Goal: Information Seeking & Learning: Understand process/instructions

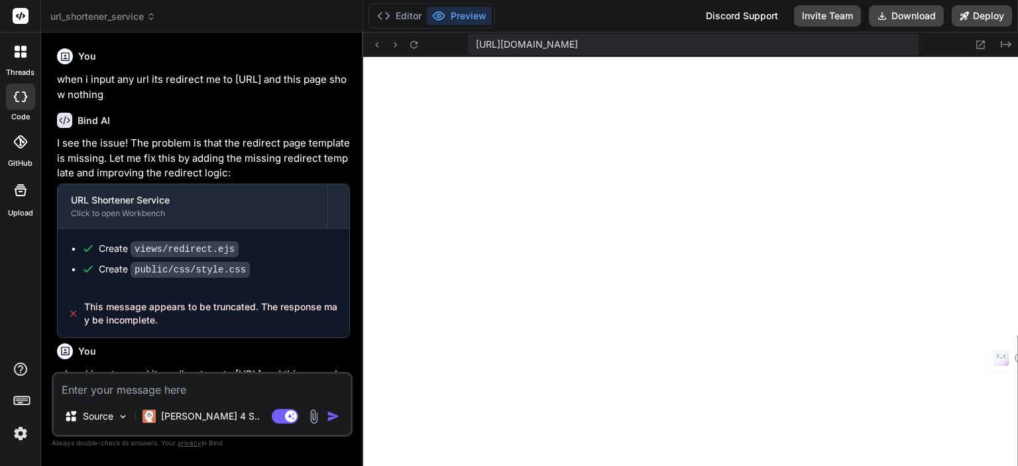
scroll to position [284, 0]
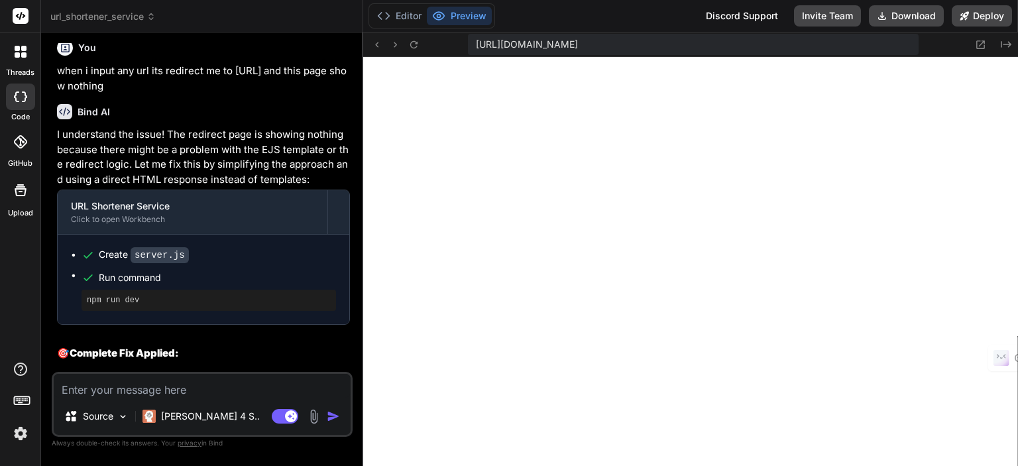
click at [21, 15] on icon at bounding box center [21, 16] width 10 height 8
click at [18, 50] on icon at bounding box center [17, 48] width 5 height 5
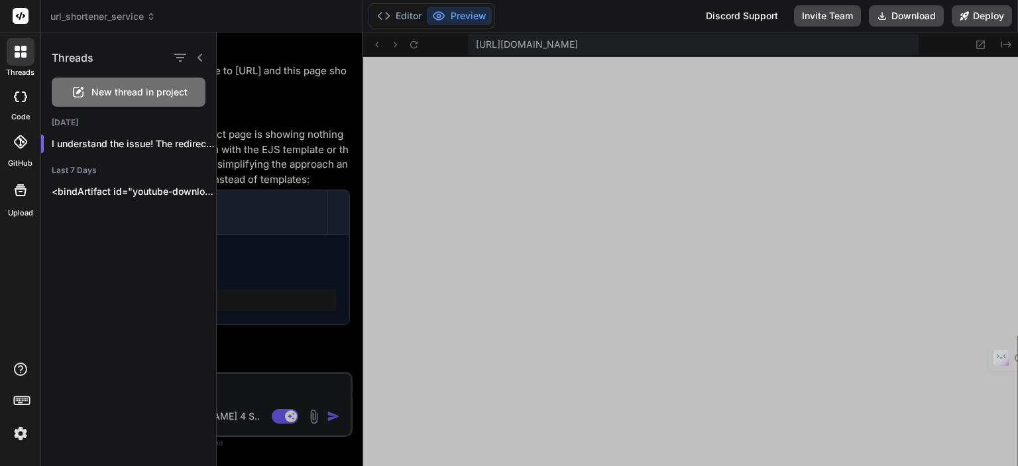
click at [82, 58] on h1 "Threads" at bounding box center [73, 58] width 42 height 16
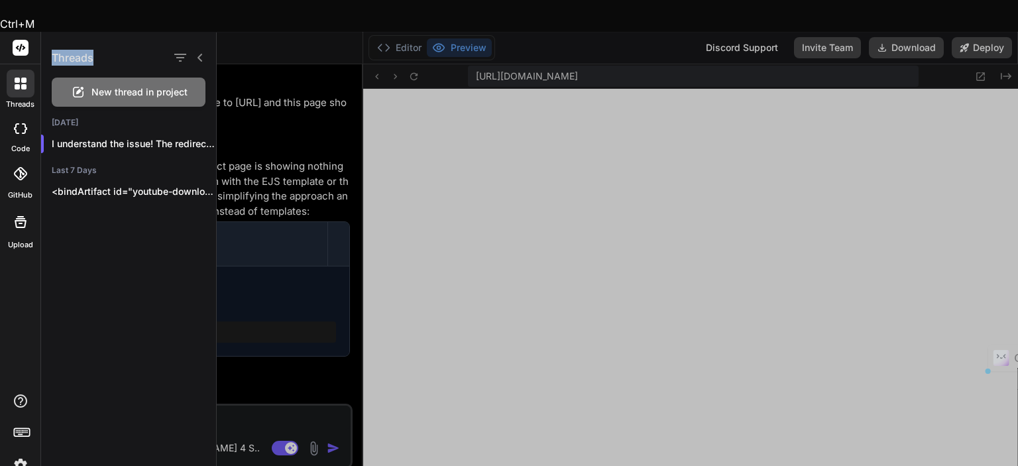
click at [82, 58] on h1 "Threads" at bounding box center [73, 58] width 42 height 16
click at [15, 84] on icon at bounding box center [17, 86] width 5 height 5
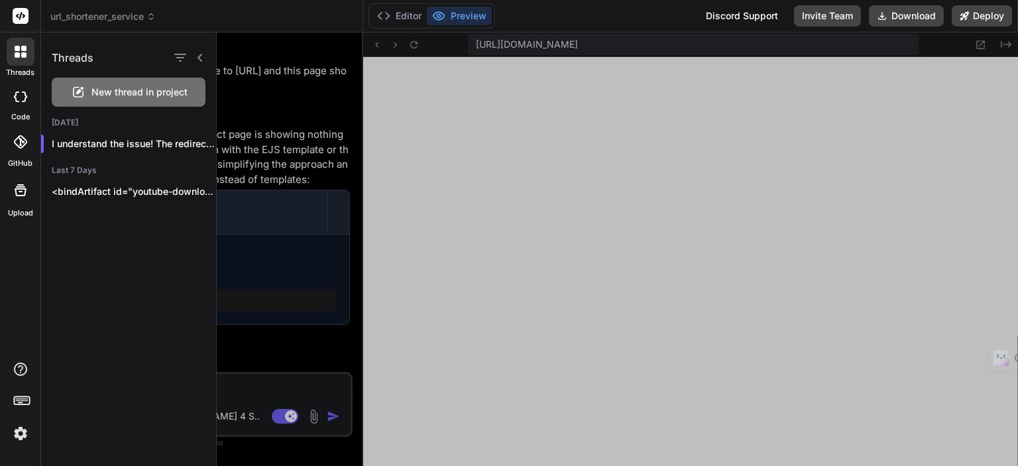
click at [21, 100] on icon at bounding box center [20, 96] width 13 height 11
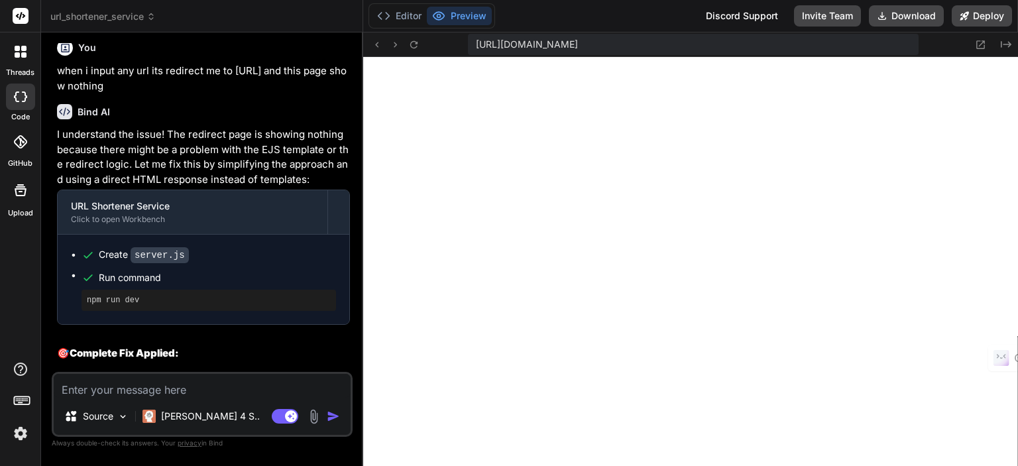
click at [20, 61] on div at bounding box center [21, 52] width 28 height 28
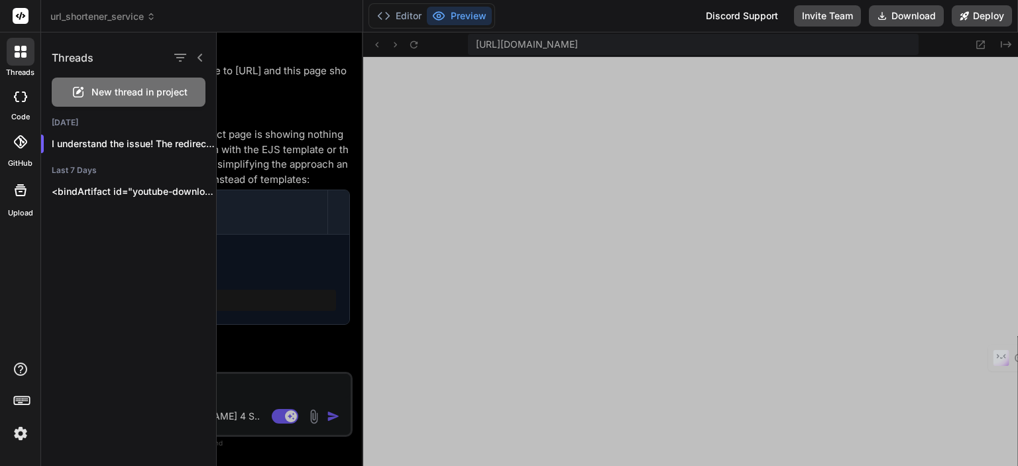
type textarea "x"
click at [73, 19] on span "url_shortener_service" at bounding box center [102, 16] width 105 height 13
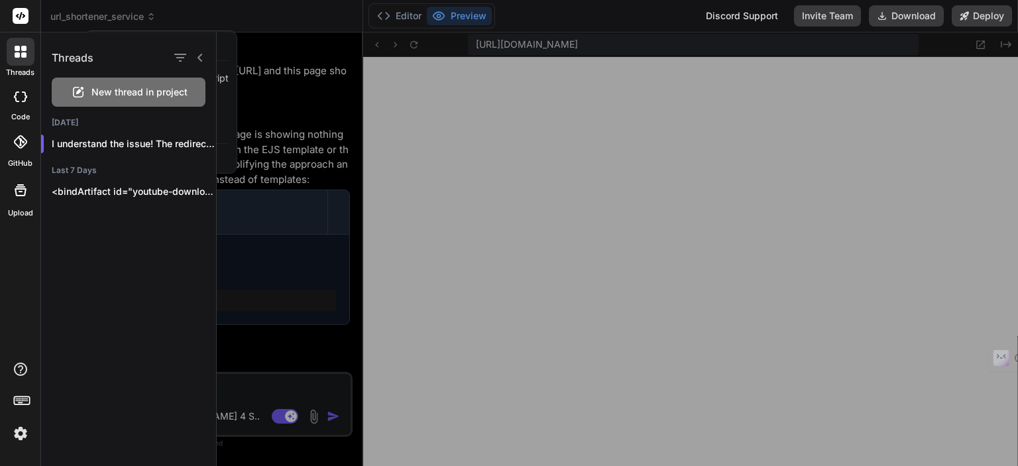
click at [20, 22] on rect at bounding box center [21, 16] width 16 height 16
click at [262, 44] on div at bounding box center [617, 248] width 801 height 433
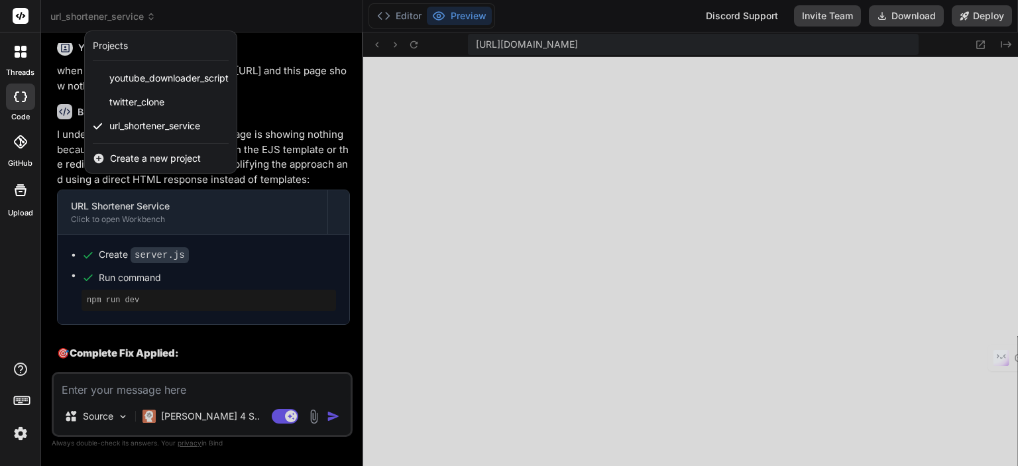
click at [44, 38] on div at bounding box center [509, 233] width 1018 height 466
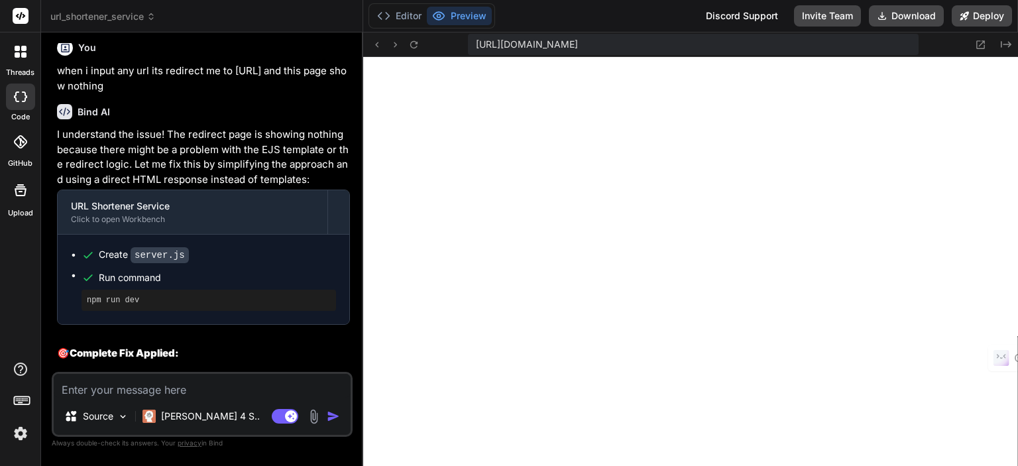
click at [17, 15] on icon at bounding box center [21, 16] width 10 height 8
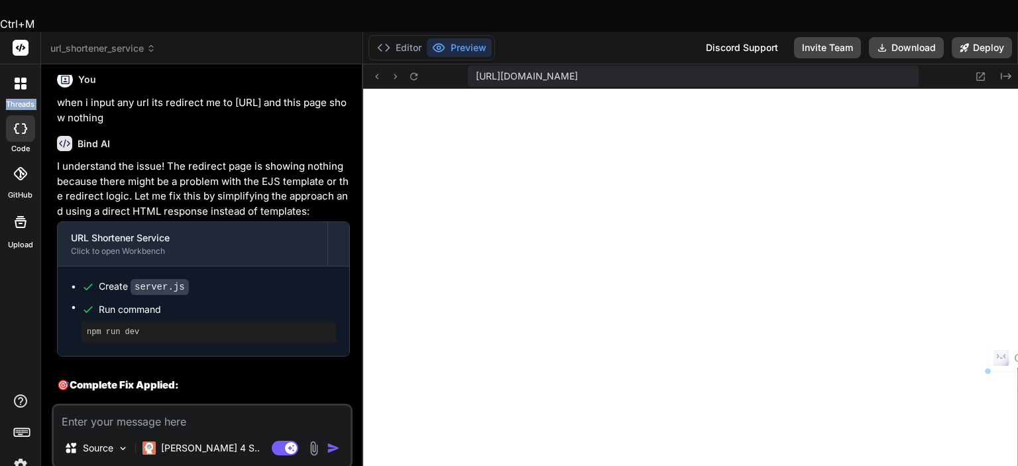
click at [17, 44] on icon at bounding box center [21, 48] width 10 height 8
click at [19, 40] on rect at bounding box center [21, 48] width 16 height 16
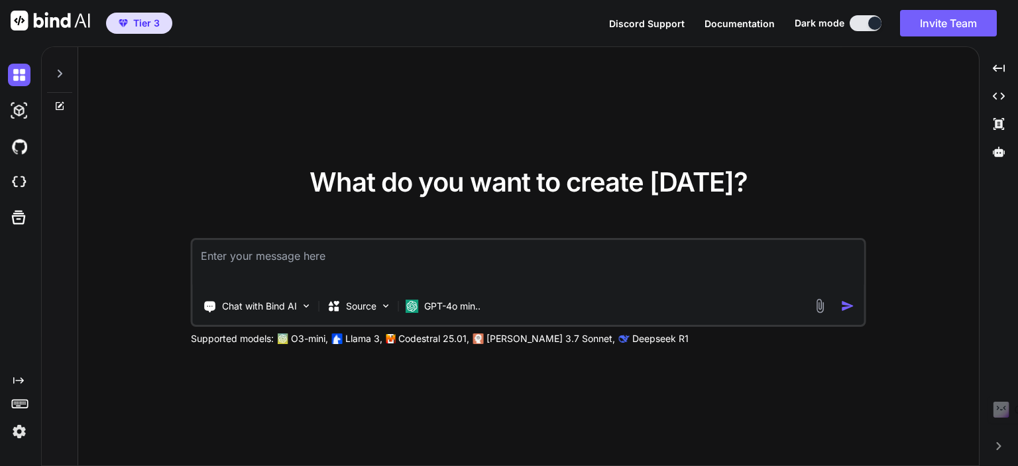
click at [235, 262] on textarea at bounding box center [528, 264] width 671 height 49
type textarea "LorEmipsu DoloRSI Ametconsectet (Adip) ⚠️ Elit Seddoei Tempor Inci UTL et dolor…"
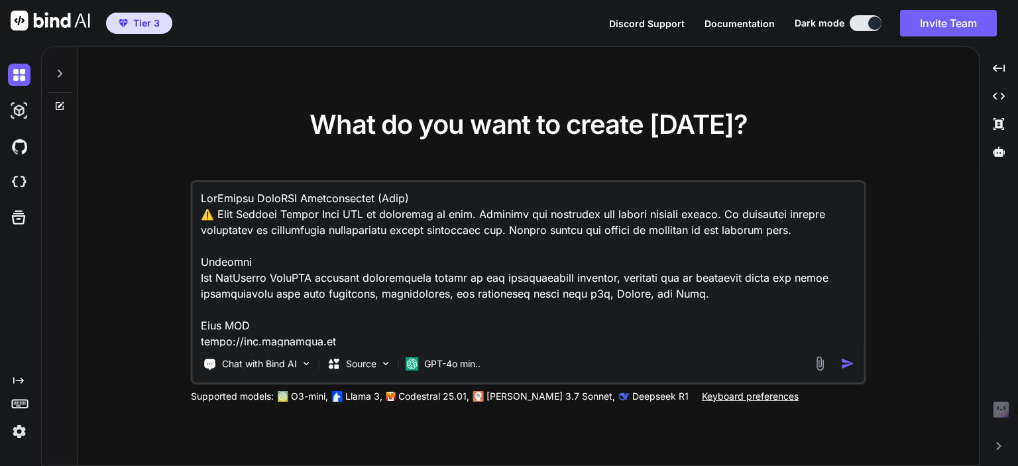
scroll to position [9702, 0]
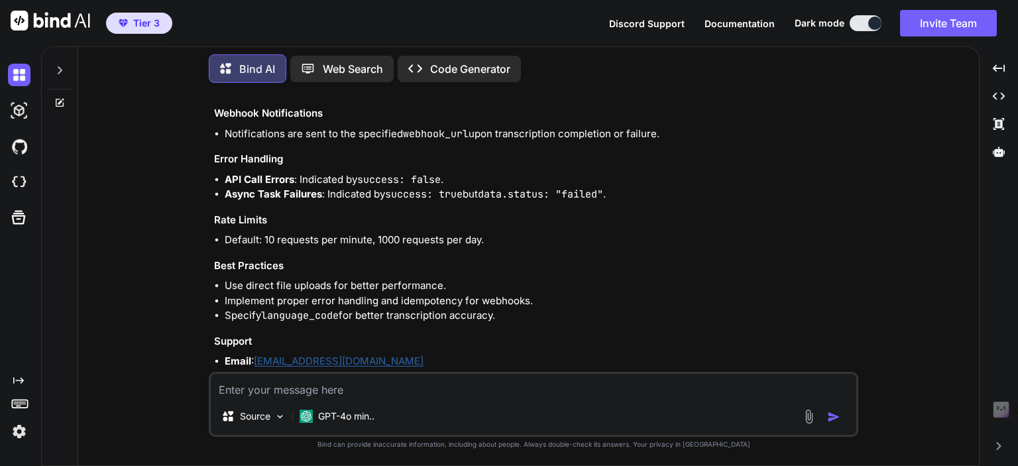
scroll to position [3399, 0]
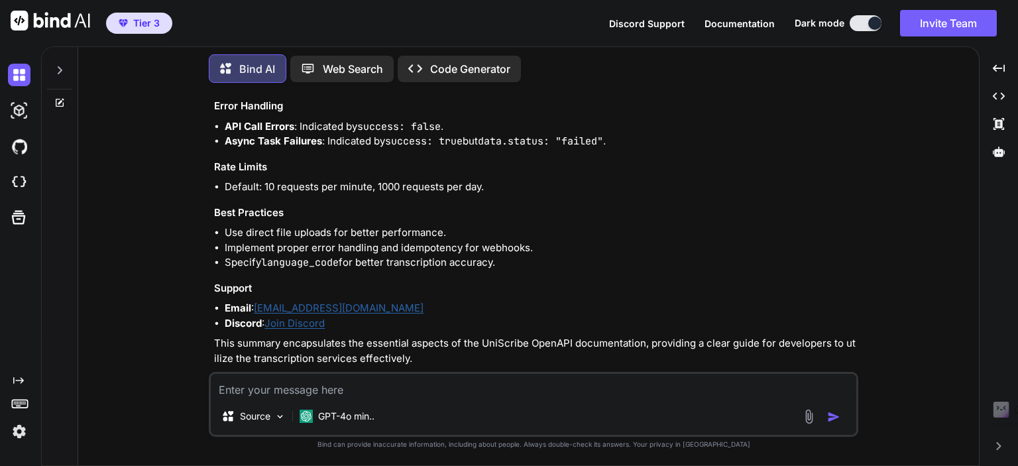
click at [315, 396] on textarea at bounding box center [533, 386] width 645 height 24
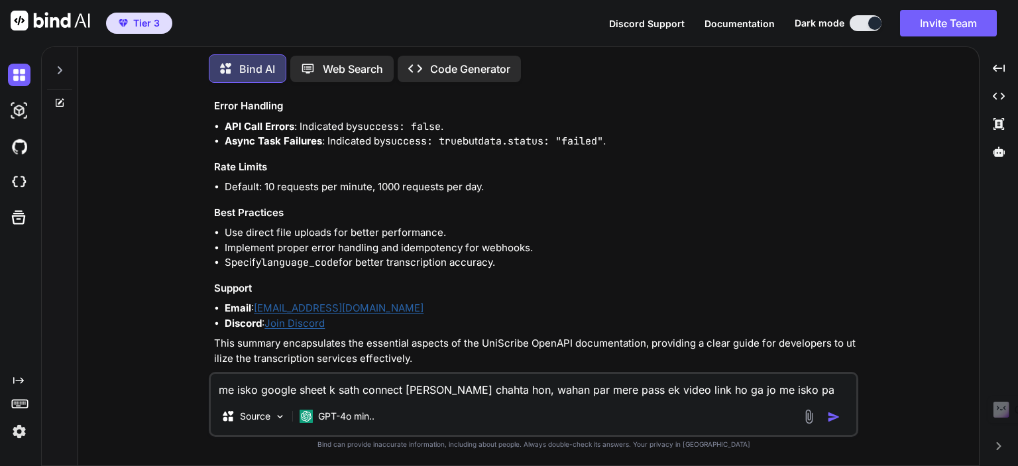
click at [275, 392] on textarea "me isko google sheet k sath connect [PERSON_NAME] chahta hon, wahan par mere pa…" at bounding box center [533, 386] width 645 height 24
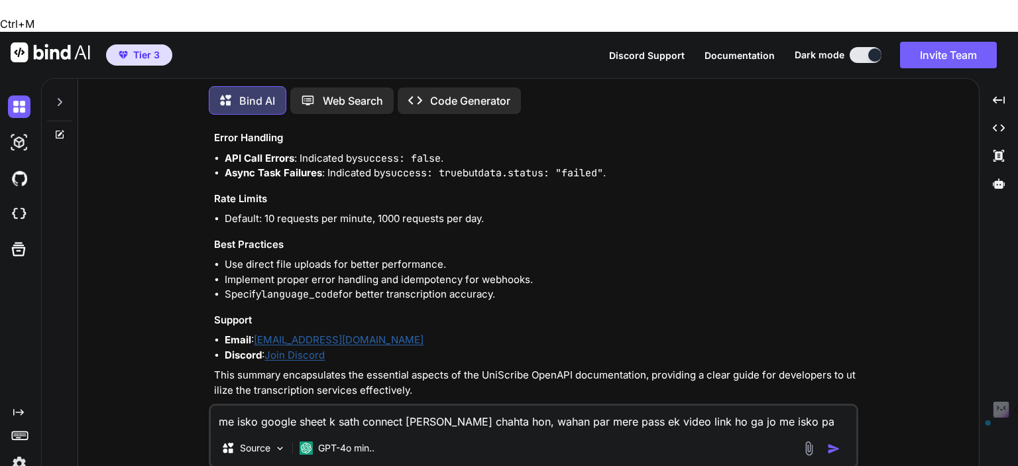
click at [275, 406] on textarea "me isko google sheet k sath connect [PERSON_NAME] chahta hon, wahan par mere pa…" at bounding box center [533, 418] width 645 height 24
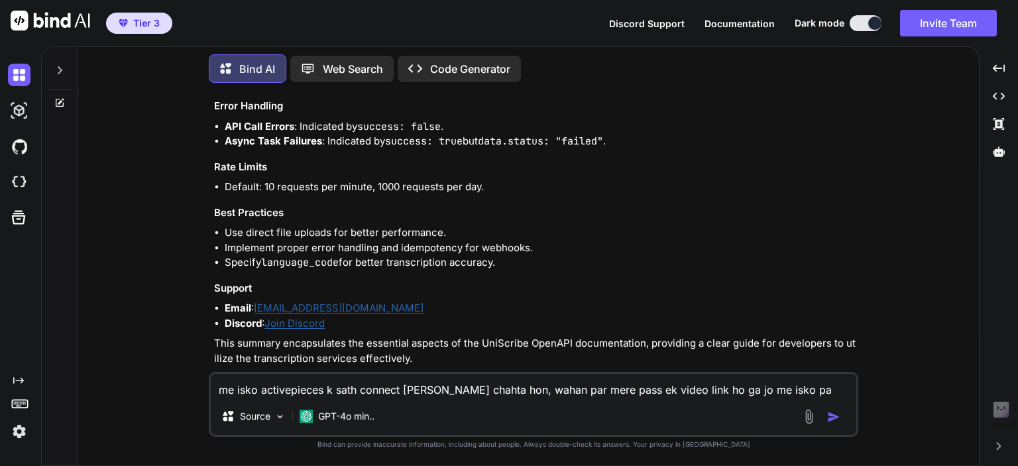
click at [786, 390] on textarea "me isko activepieces k sath connect [PERSON_NAME] chahta hon, wahan par mere pa…" at bounding box center [533, 386] width 645 height 24
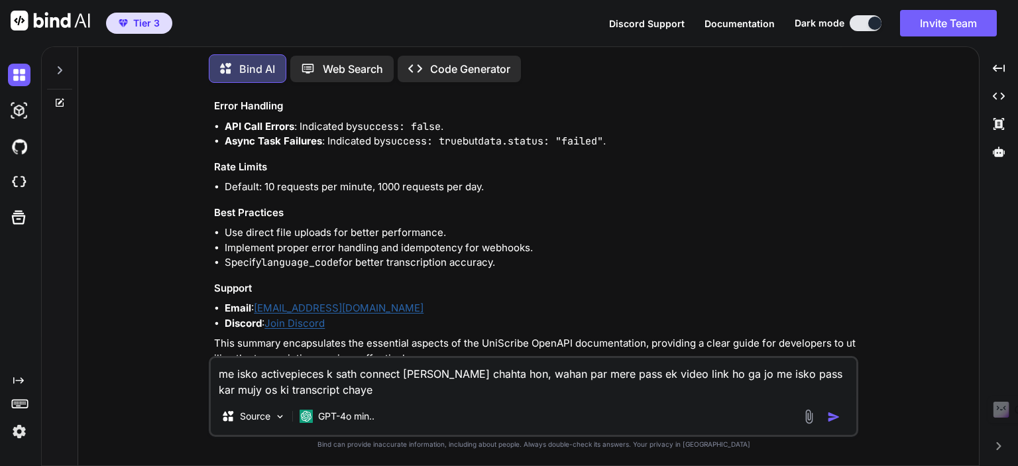
type textarea "me isko activepieces k sath connect [PERSON_NAME] chahta hon, wahan par mere pa…"
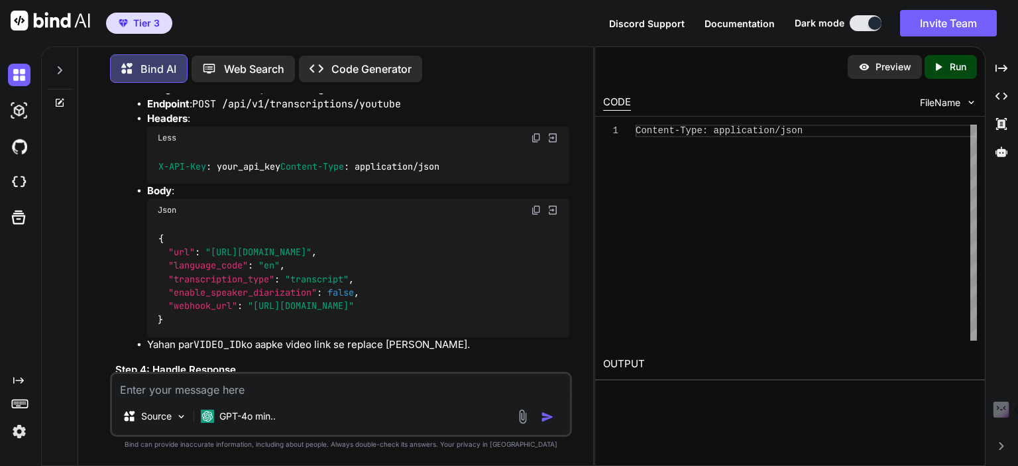
scroll to position [4907, 0]
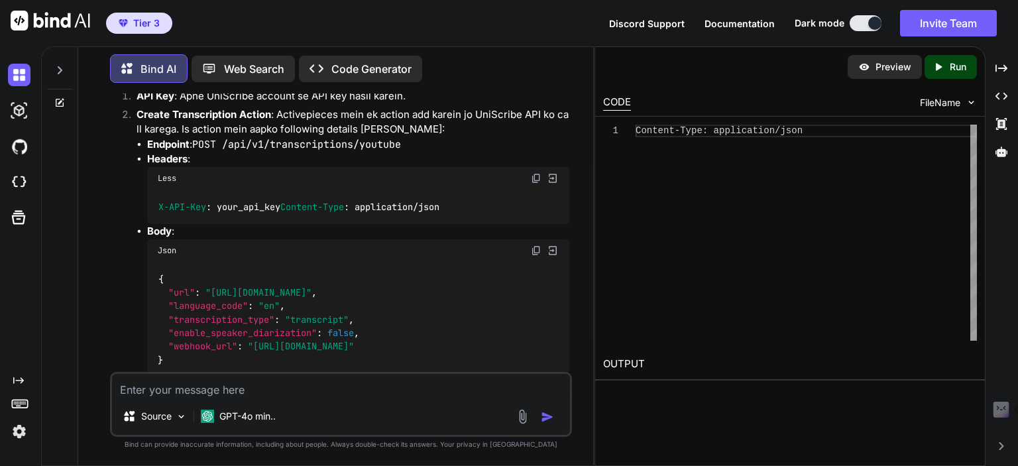
click at [152, 225] on strong "Body" at bounding box center [159, 231] width 25 height 13
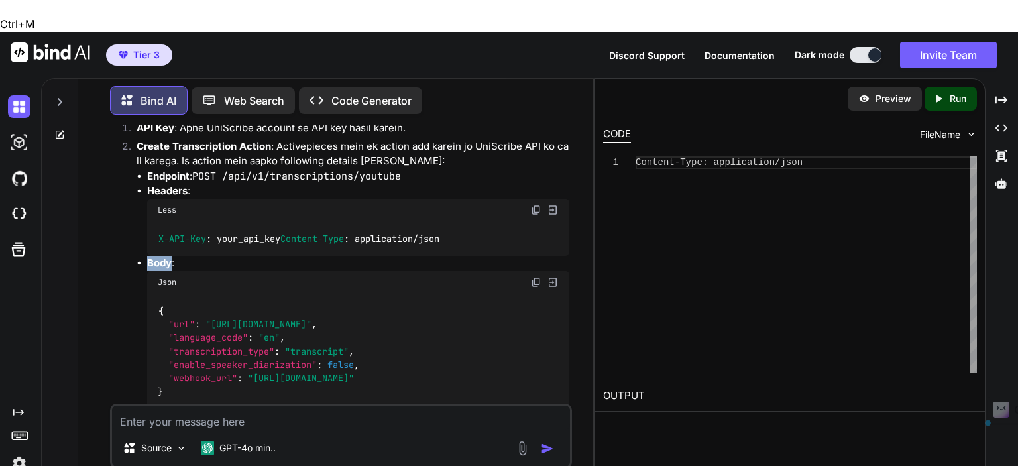
click at [152, 256] on strong "Body" at bounding box center [159, 262] width 25 height 13
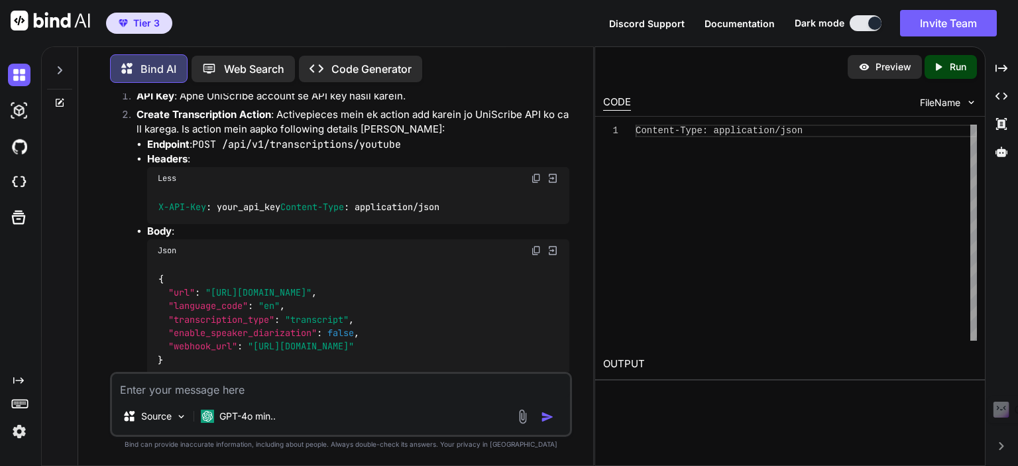
click at [152, 225] on strong "Body" at bounding box center [159, 231] width 25 height 13
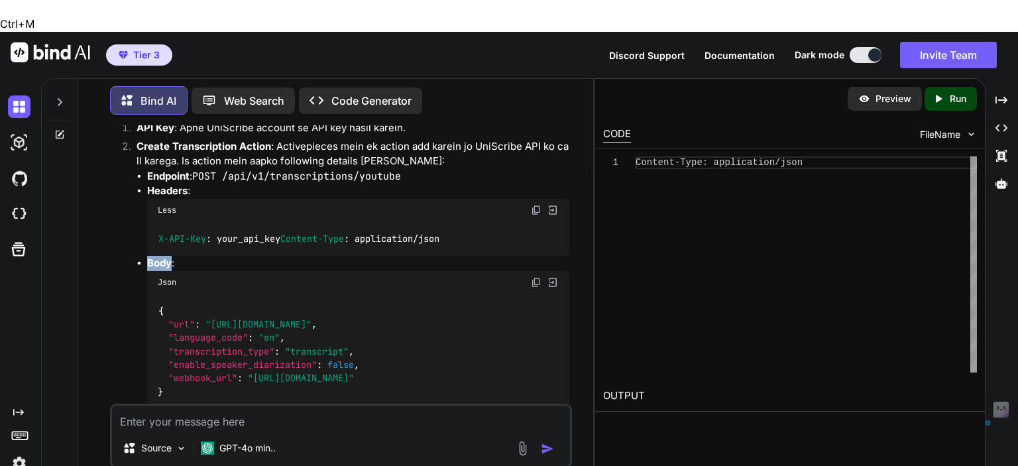
click at [152, 256] on strong "Body" at bounding box center [159, 262] width 25 height 13
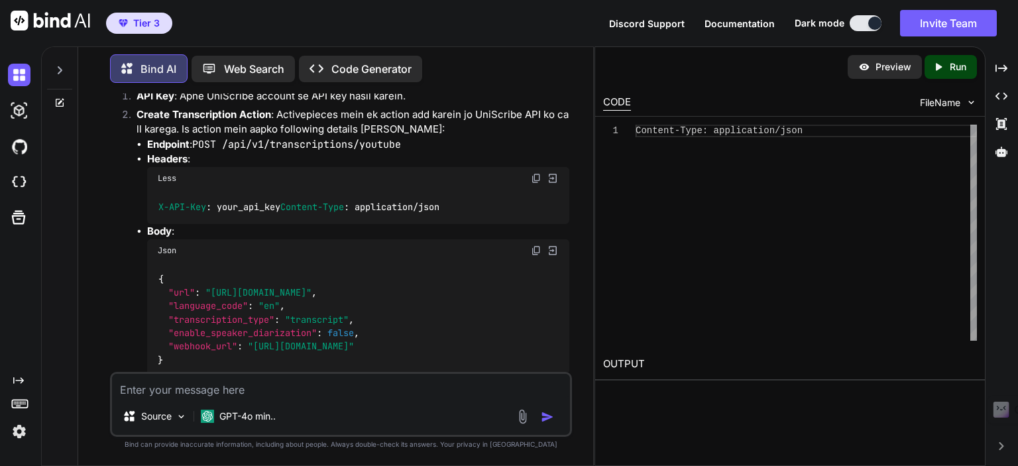
click at [167, 173] on span "Less" at bounding box center [167, 178] width 19 height 11
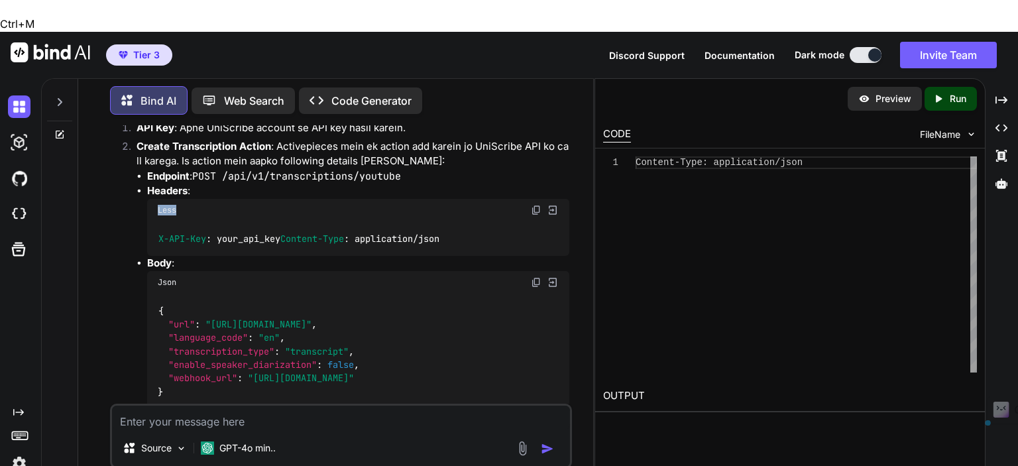
click at [167, 205] on span "Less" at bounding box center [167, 210] width 19 height 11
click at [186, 184] on strong "Headers" at bounding box center [167, 190] width 40 height 13
click at [151, 170] on strong "Endpoint" at bounding box center [168, 176] width 42 height 13
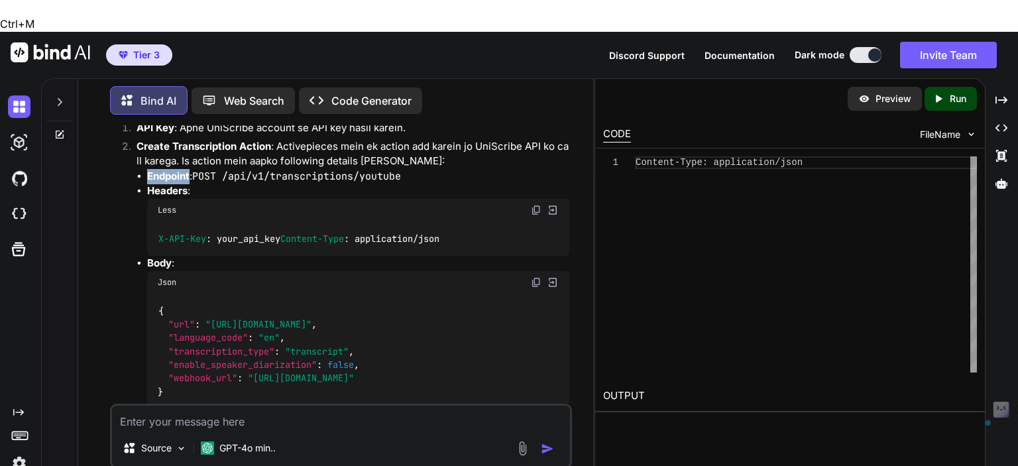
click at [151, 170] on strong "Endpoint" at bounding box center [168, 176] width 42 height 13
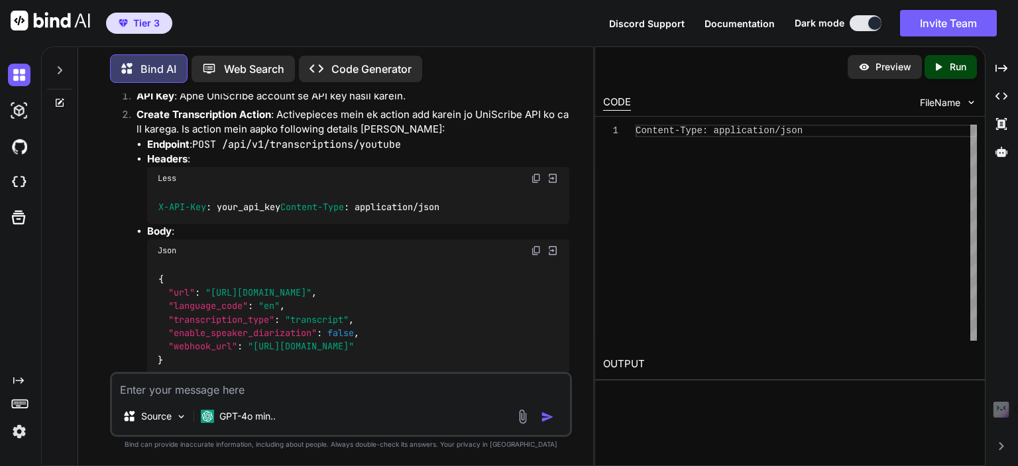
click at [151, 138] on strong "Endpoint" at bounding box center [168, 144] width 42 height 13
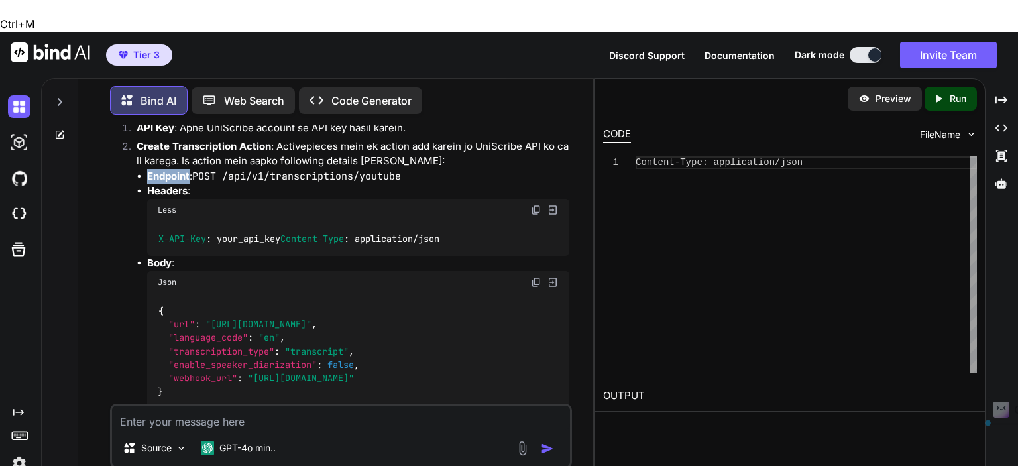
click at [151, 170] on strong "Endpoint" at bounding box center [168, 176] width 42 height 13
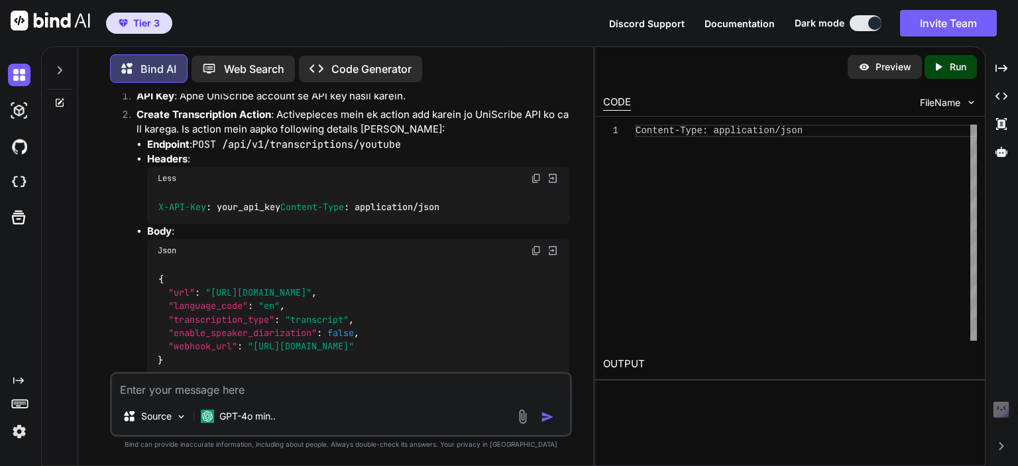
click at [151, 138] on strong "Endpoint" at bounding box center [168, 144] width 42 height 13
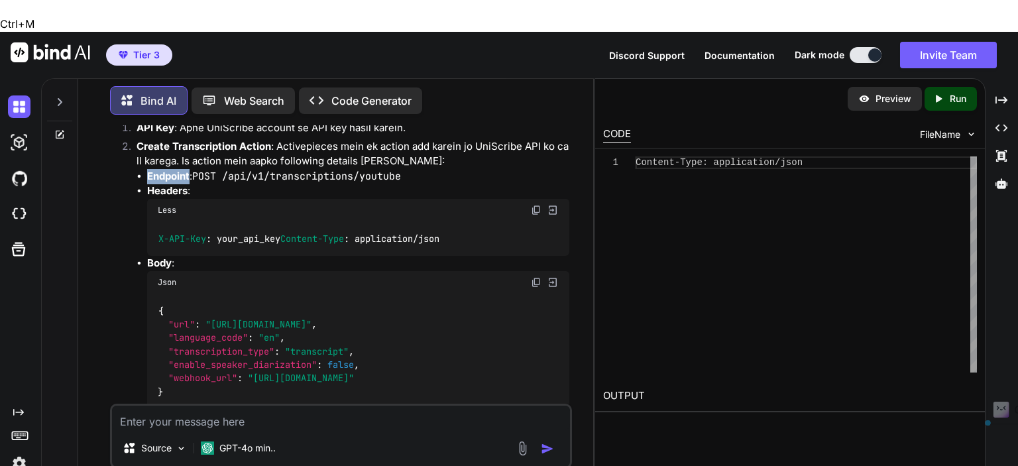
click at [151, 170] on strong "Endpoint" at bounding box center [168, 176] width 42 height 13
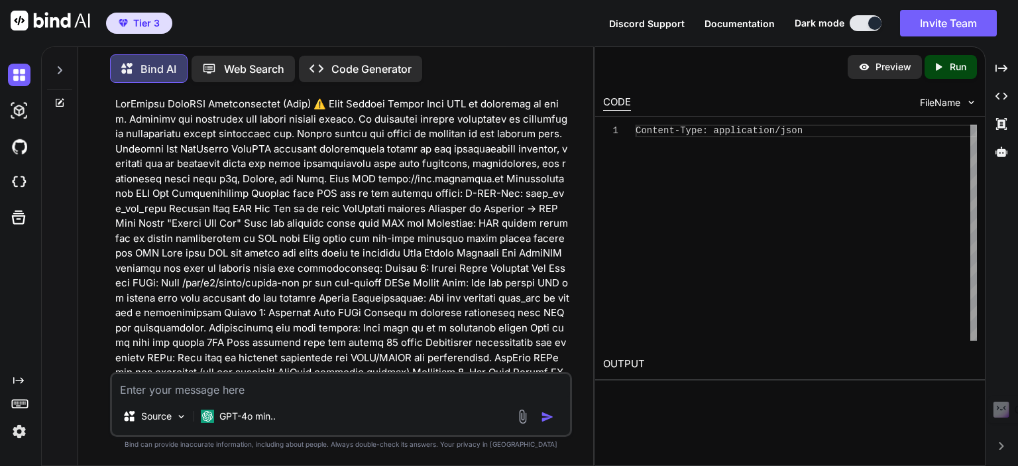
scroll to position [0, 0]
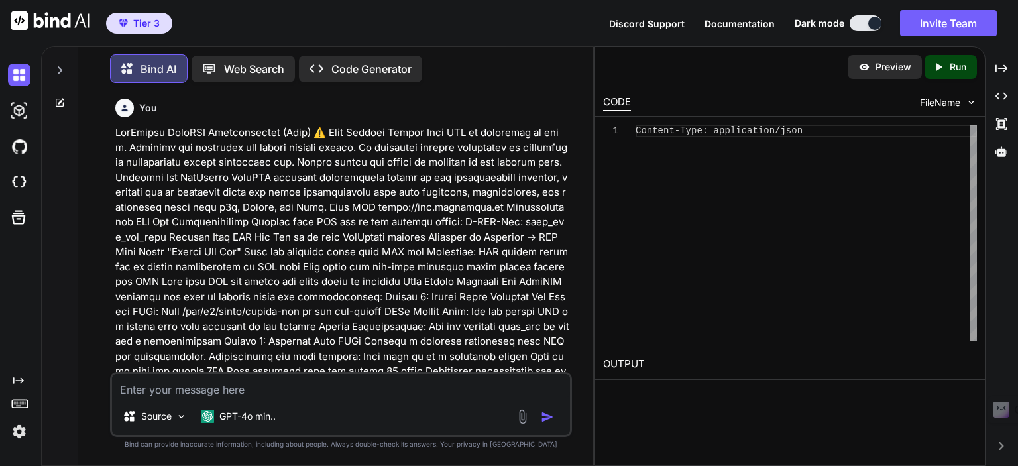
click at [57, 68] on icon at bounding box center [59, 70] width 11 height 11
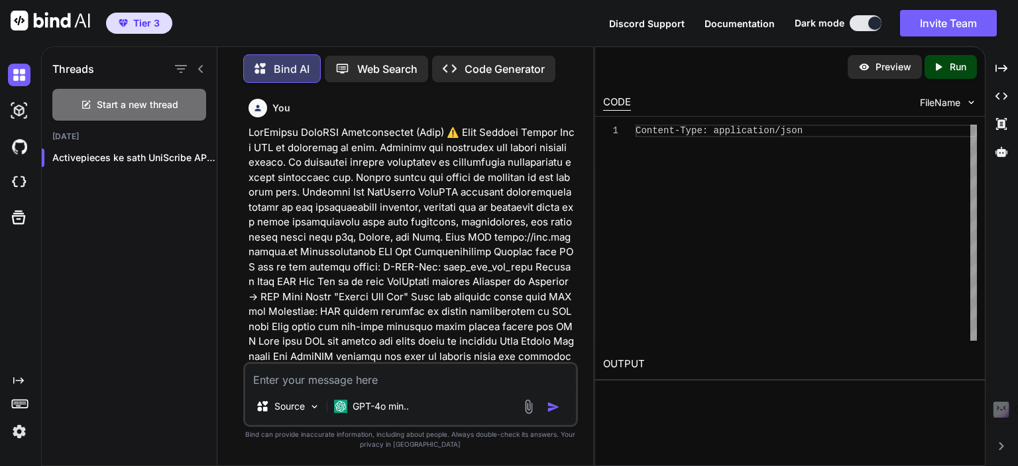
click at [201, 67] on icon at bounding box center [200, 69] width 11 height 11
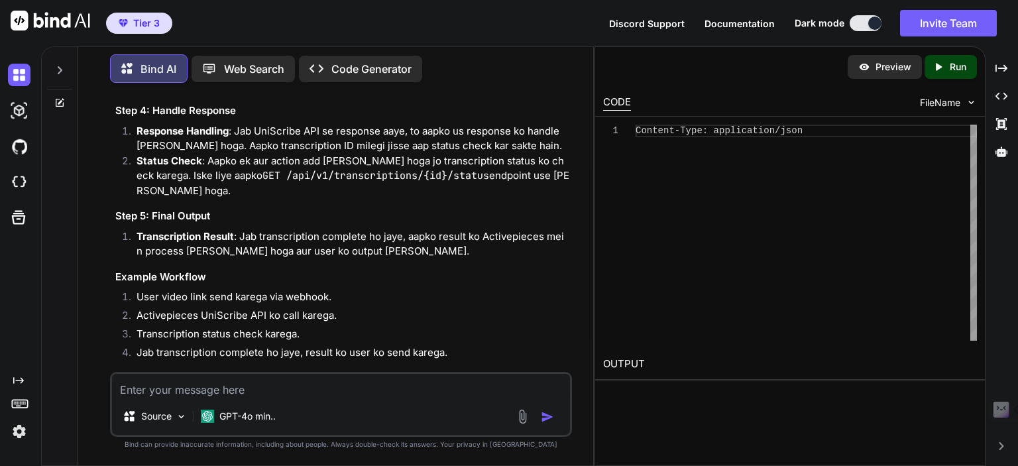
scroll to position [5208, 0]
click at [202, 391] on textarea at bounding box center [341, 386] width 458 height 24
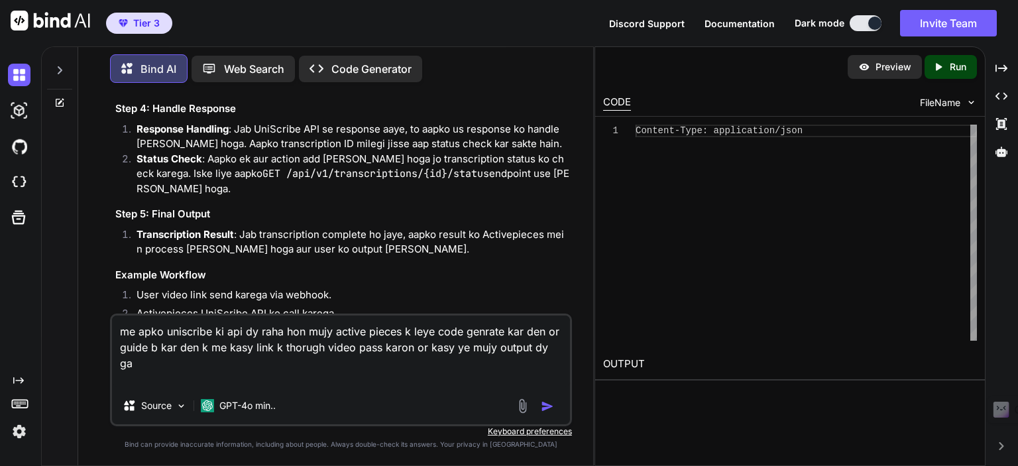
paste textarea "us_MunIV4CkBYnpP6LsCQMlB3ZKNM9jY6IzdPC6dl4aCO0"
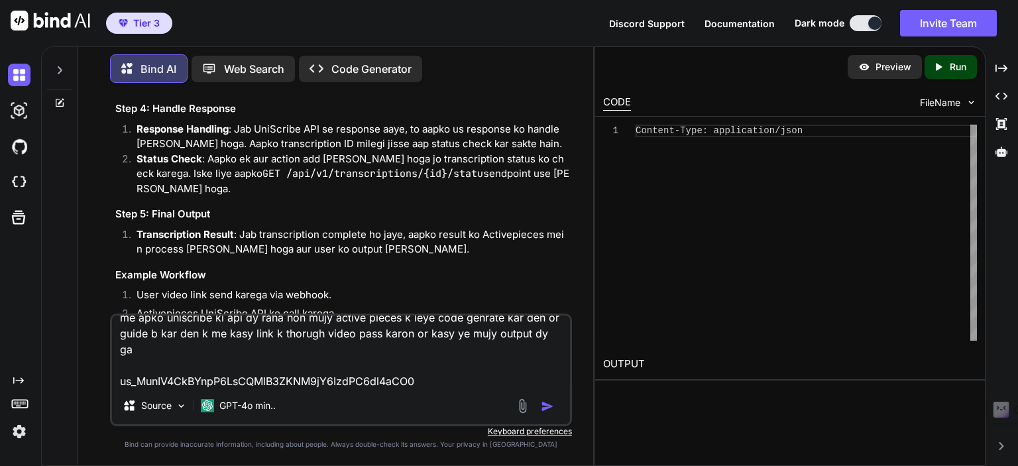
click at [122, 384] on textarea "me apko uniscribe ki api dy raha hon mujy active pieces k leye code genrate kar…" at bounding box center [341, 351] width 458 height 72
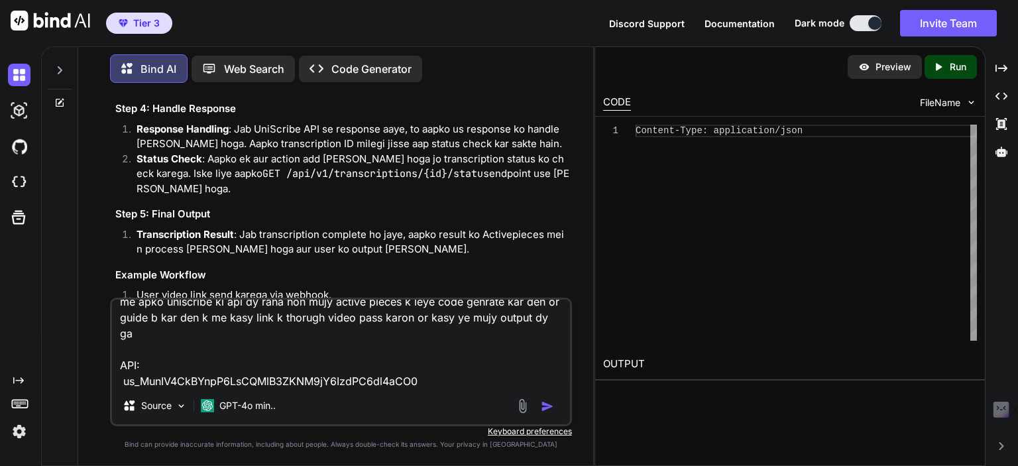
type textarea "me apko uniscribe ki api dy raha hon mujy active pieces k leye code genrate kar…"
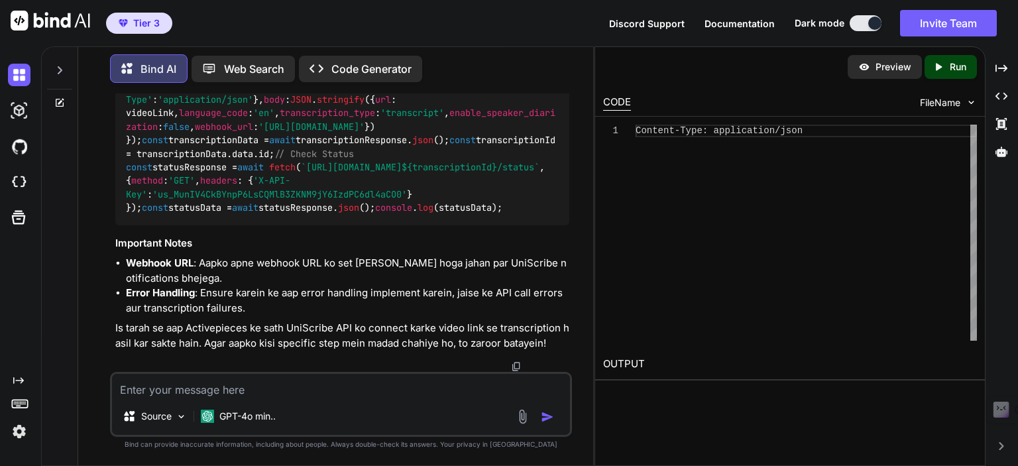
scroll to position [6864, 0]
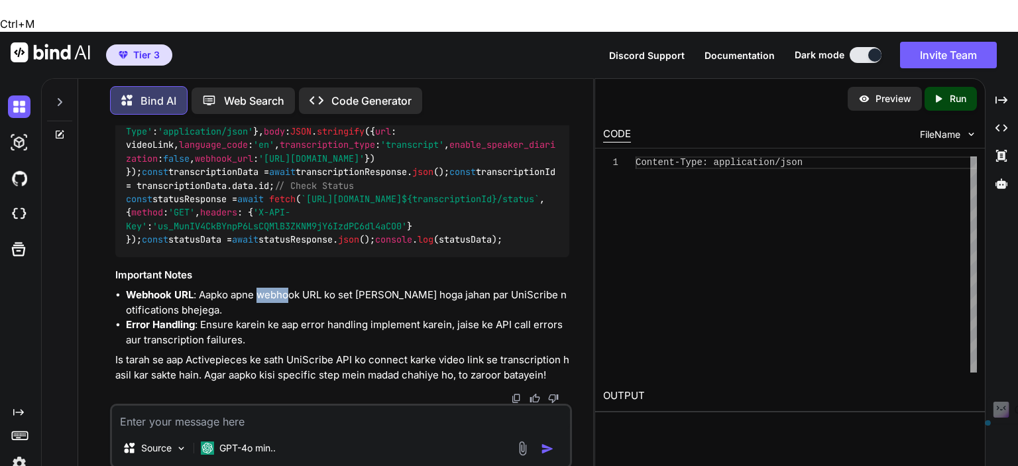
drag, startPoint x: 261, startPoint y: 264, endPoint x: 294, endPoint y: 264, distance: 32.5
click at [294, 288] on li "Webhook URL : Aapko apne webhook URL ko set [PERSON_NAME] hoga jahan par UniScr…" at bounding box center [347, 303] width 443 height 30
